Goal: Information Seeking & Learning: Learn about a topic

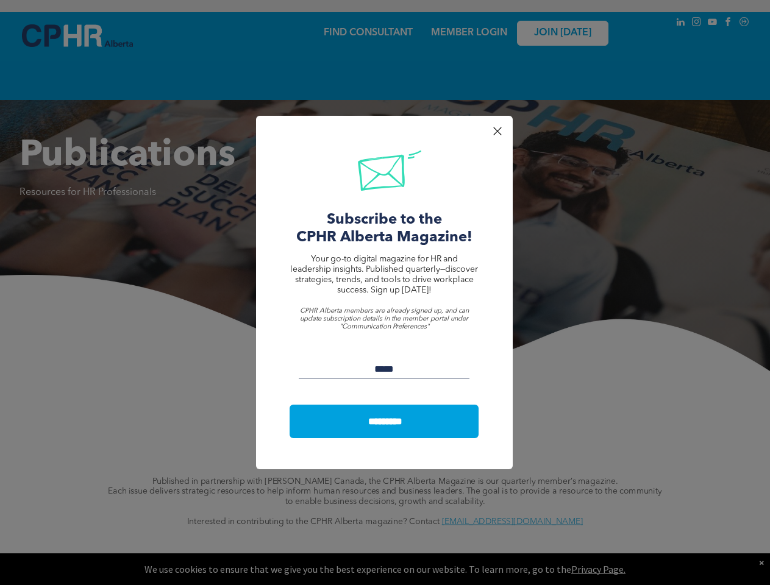
click at [384, 292] on span "Your go-to digital magazine for HR and leadership insights. Published quarterly…" at bounding box center [384, 275] width 188 height 40
click at [384, 299] on p at bounding box center [384, 301] width 188 height 12
click at [384, 292] on span "Your go-to digital magazine for HR and leadership insights. Published quarterly…" at bounding box center [384, 275] width 188 height 40
click at [497, 131] on div at bounding box center [497, 131] width 16 height 16
